Goal: Information Seeking & Learning: Learn about a topic

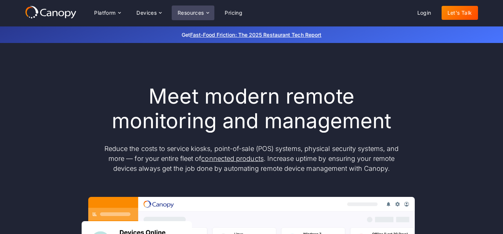
click at [191, 15] on div "Resources" at bounding box center [191, 12] width 26 height 5
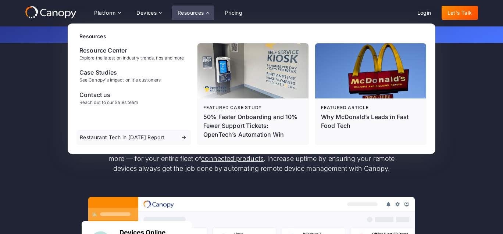
click at [191, 15] on div "Resources" at bounding box center [191, 12] width 26 height 5
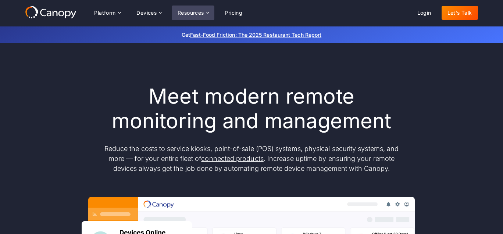
click at [191, 15] on div "Resources" at bounding box center [191, 12] width 26 height 5
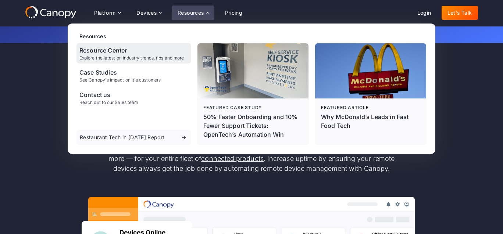
click at [127, 60] on div "Explore the latest on industry trends, tips and more" at bounding box center [131, 58] width 104 height 5
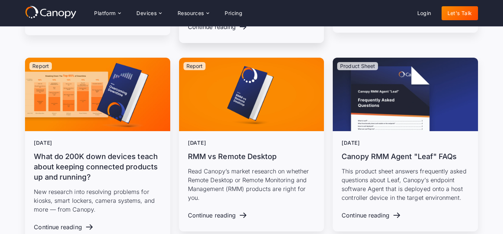
scroll to position [985, 0]
